Goal: Task Accomplishment & Management: Use online tool/utility

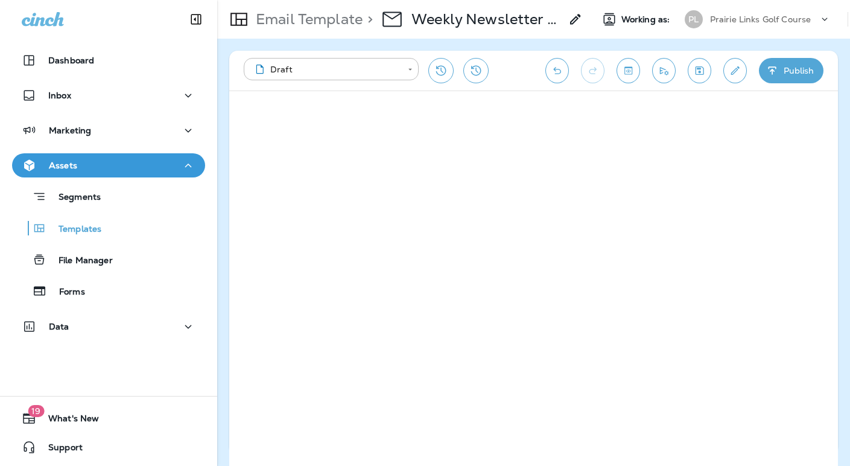
click at [723, 25] on div "Prairie Links Golf Course" at bounding box center [764, 19] width 109 height 18
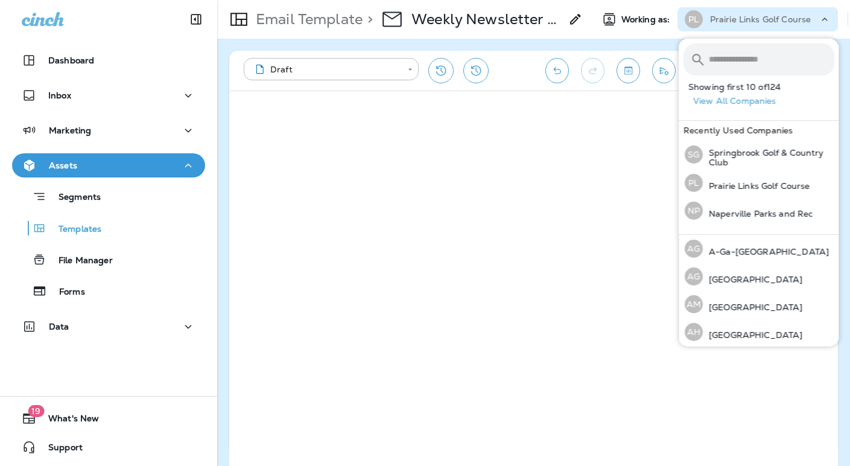
click at [723, 21] on p "Prairie Links Golf Course" at bounding box center [760, 19] width 101 height 10
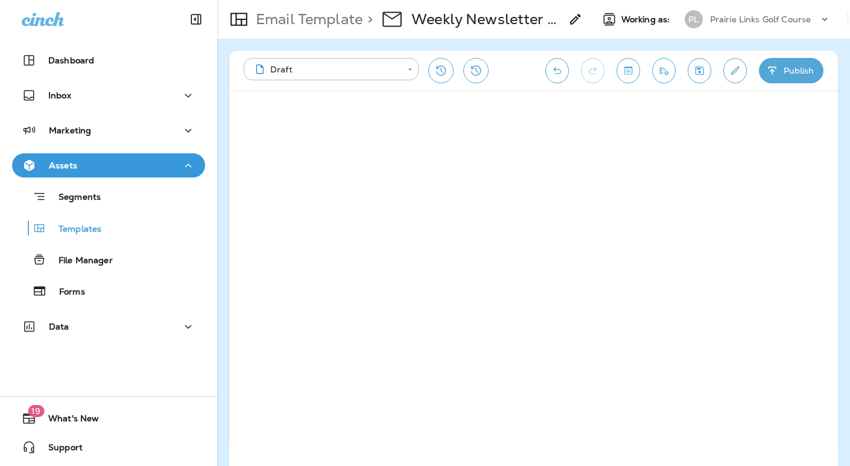
click at [726, 21] on p "Prairie Links Golf Course" at bounding box center [760, 19] width 101 height 10
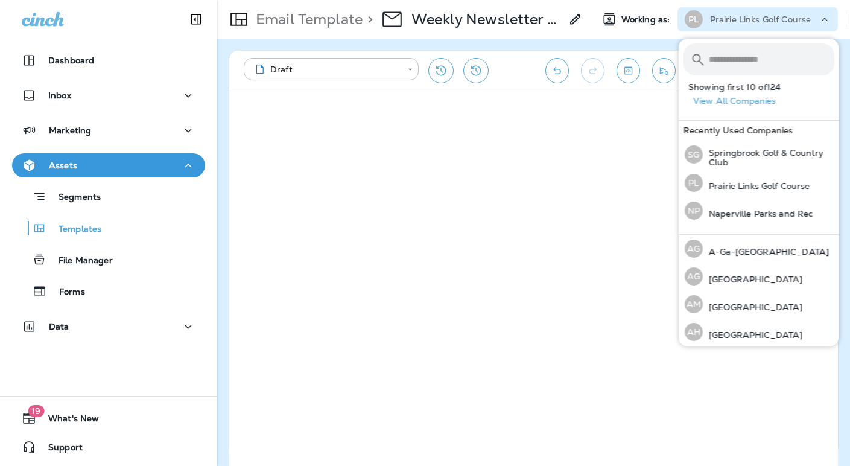
click at [723, 63] on input "text" at bounding box center [771, 59] width 125 height 32
click at [792, 220] on div "NP Naperville Parks and Rec" at bounding box center [749, 211] width 138 height 28
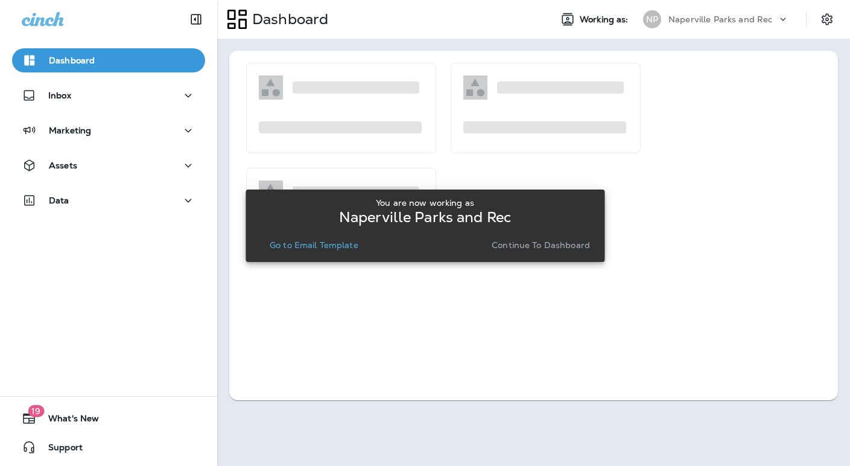
click at [542, 247] on p "Continue to Dashboard" at bounding box center [541, 245] width 98 height 10
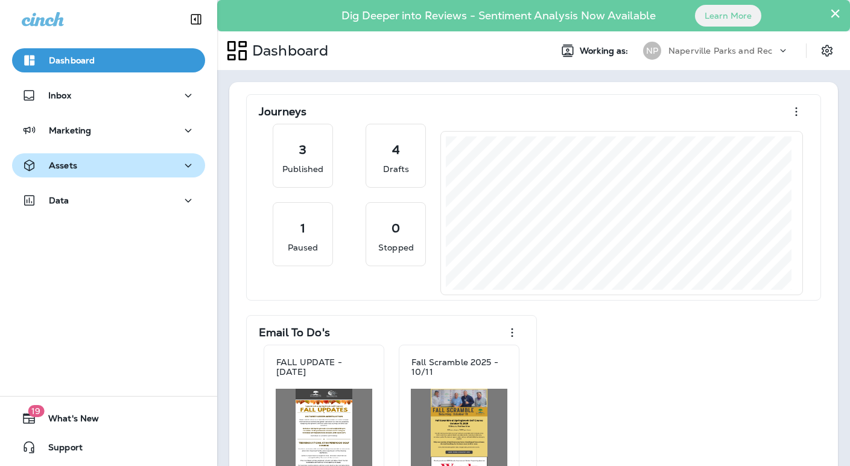
click at [75, 168] on p "Assets" at bounding box center [63, 165] width 28 height 10
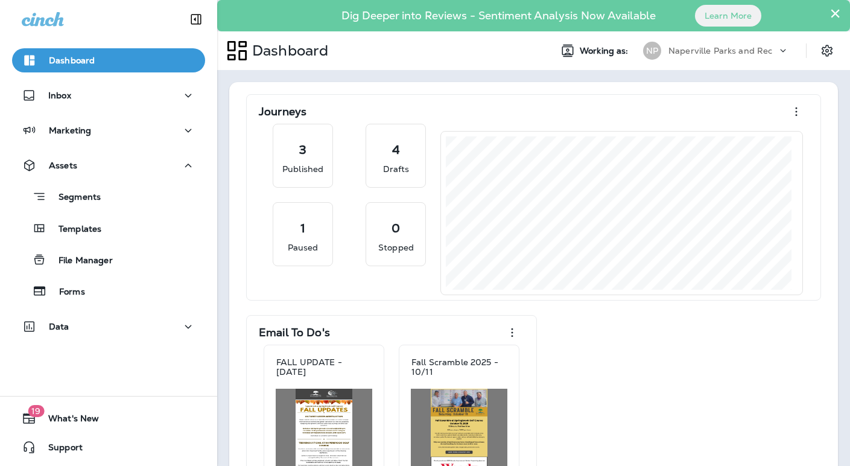
click at [81, 229] on p "Templates" at bounding box center [73, 229] width 55 height 11
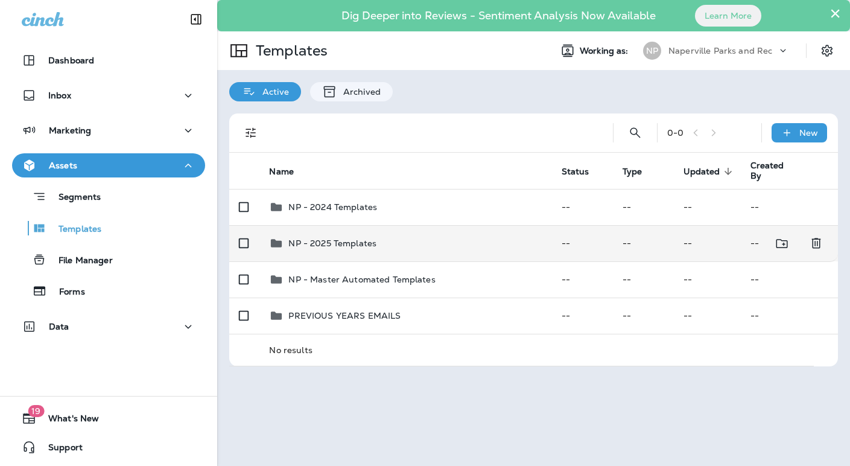
click at [328, 240] on p "NP - 2025 Templates" at bounding box center [332, 243] width 88 height 10
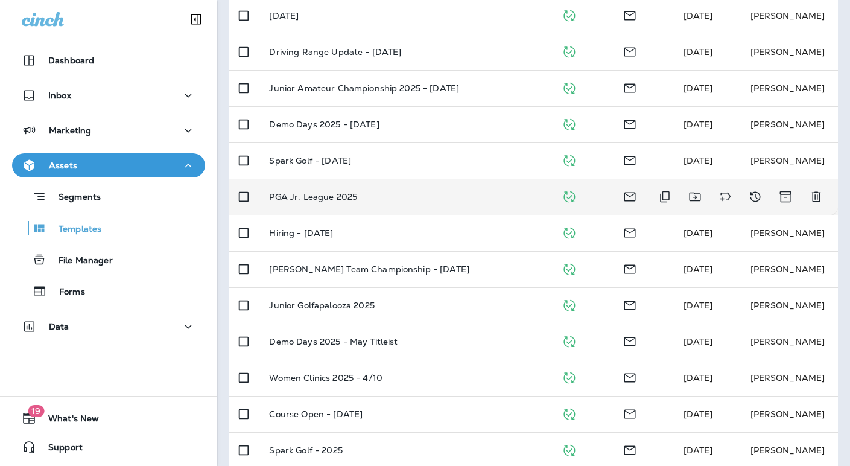
scroll to position [340, 0]
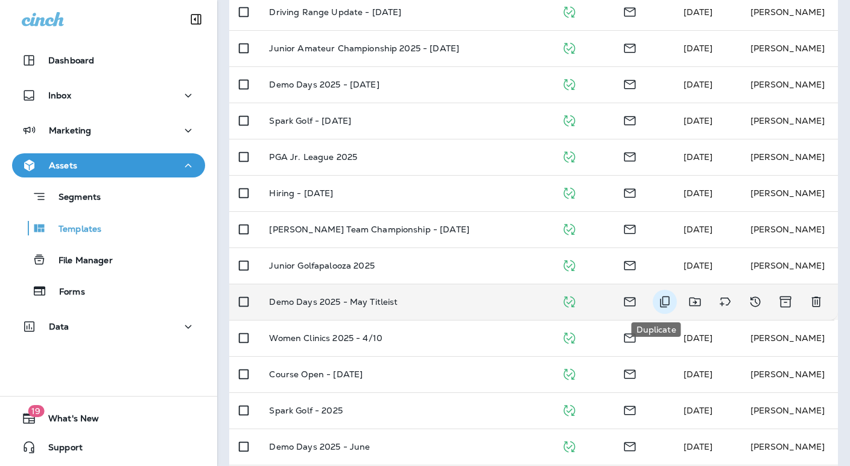
click at [659, 303] on icon "Duplicate" at bounding box center [665, 301] width 14 height 14
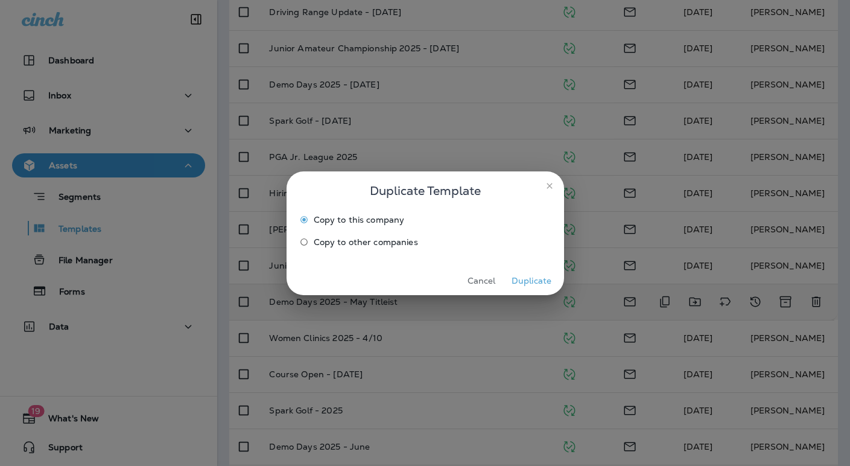
click at [540, 278] on button "Duplicate" at bounding box center [531, 281] width 45 height 19
